Goal: Transaction & Acquisition: Purchase product/service

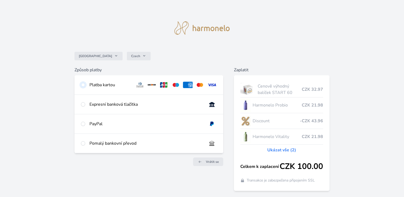
click at [83, 85] on input "radio" at bounding box center [83, 85] width 4 height 4
radio input "true"
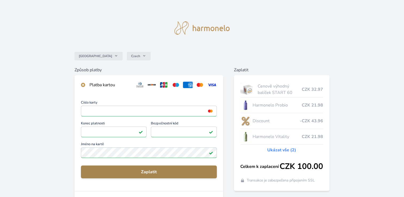
click at [149, 171] on span "Zaplatit" at bounding box center [149, 172] width 128 height 6
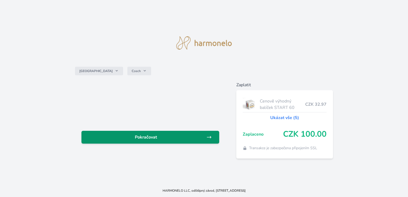
click at [148, 138] on span "Pokračovat" at bounding box center [146, 137] width 121 height 6
